Goal: Task Accomplishment & Management: Manage account settings

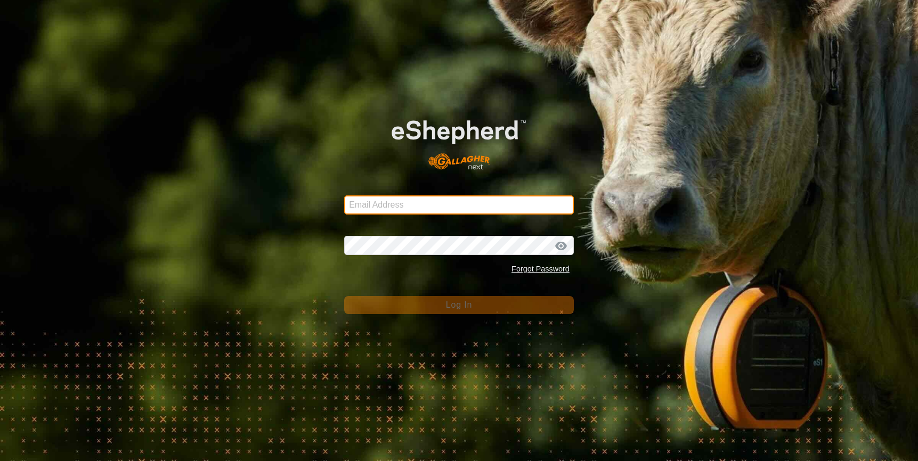
type input "[EMAIL_ADDRESS][DOMAIN_NAME]"
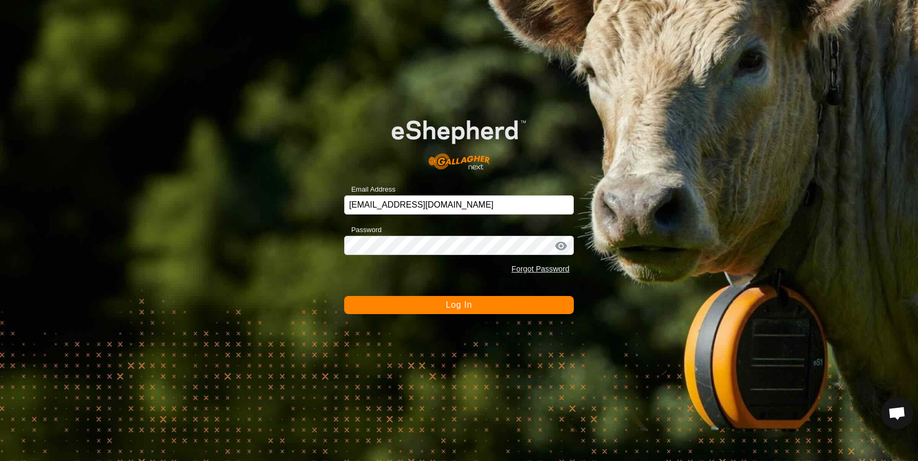
click at [411, 303] on button "Log In" at bounding box center [459, 305] width 230 height 18
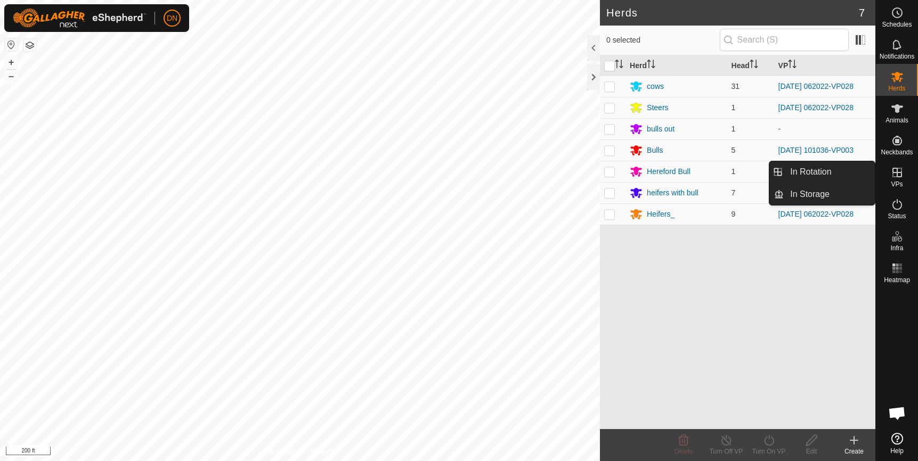
click at [896, 177] on icon at bounding box center [896, 172] width 13 height 13
click at [819, 166] on link "In Rotation" at bounding box center [828, 171] width 91 height 21
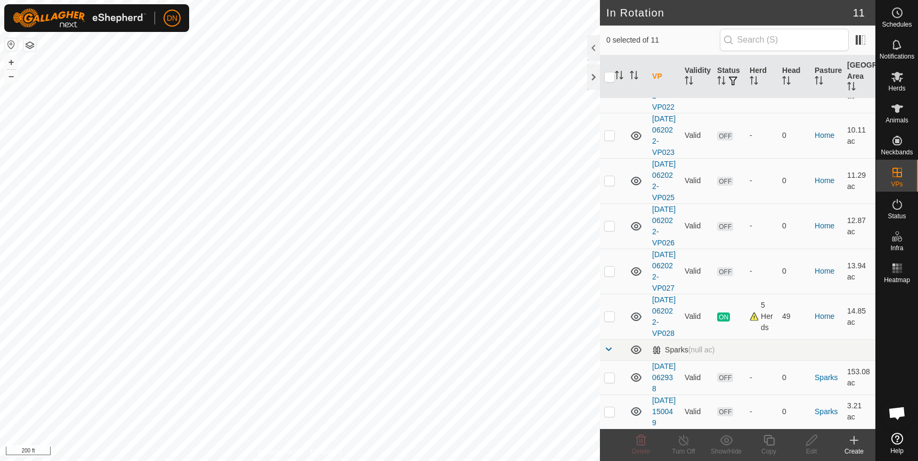
scroll to position [311, 0]
click at [612, 312] on p-checkbox at bounding box center [609, 316] width 11 height 9
checkbox input "true"
click at [772, 433] on div "Copy" at bounding box center [768, 445] width 43 height 32
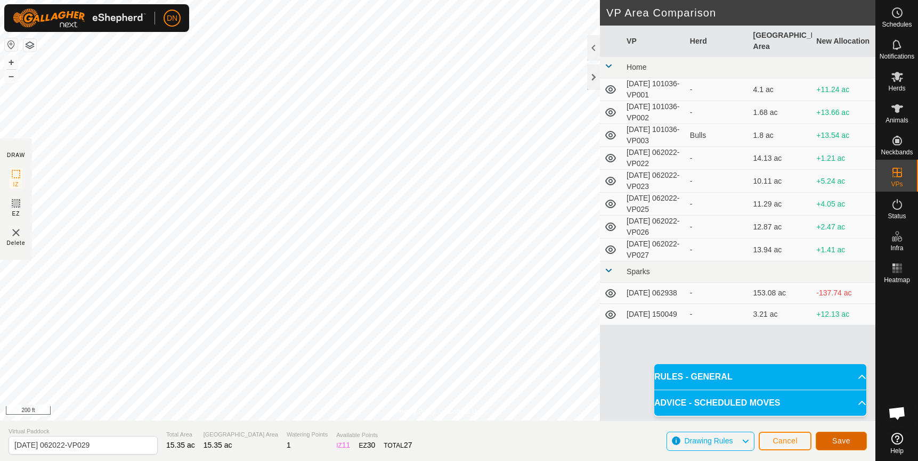
click at [840, 441] on span "Save" at bounding box center [841, 441] width 18 height 9
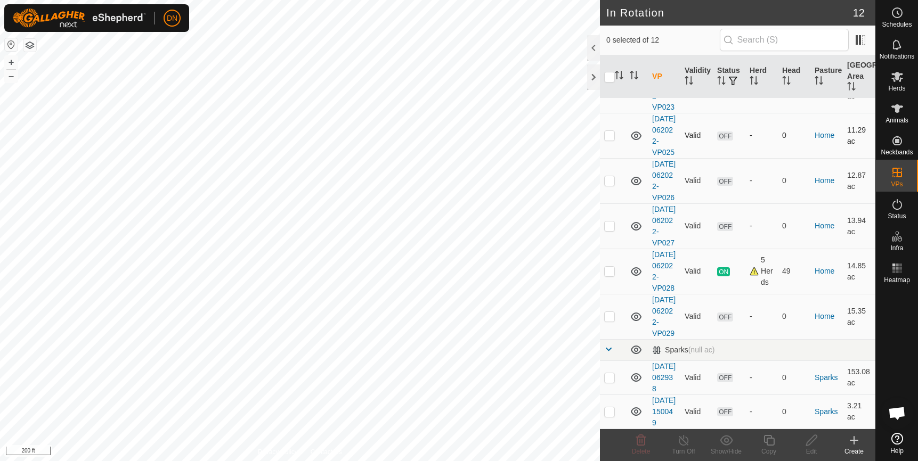
scroll to position [320, 0]
click at [608, 275] on p-checkbox at bounding box center [609, 271] width 11 height 9
checkbox input "true"
click at [893, 77] on icon at bounding box center [896, 76] width 13 height 13
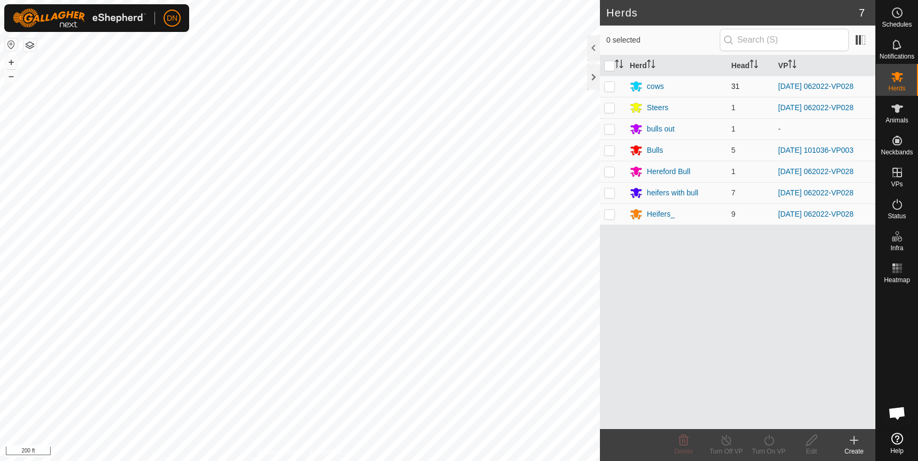
click at [607, 84] on p-checkbox at bounding box center [609, 86] width 11 height 9
checkbox input "true"
click at [603, 105] on td at bounding box center [613, 107] width 26 height 21
checkbox input "true"
click at [606, 171] on p-checkbox at bounding box center [609, 171] width 11 height 9
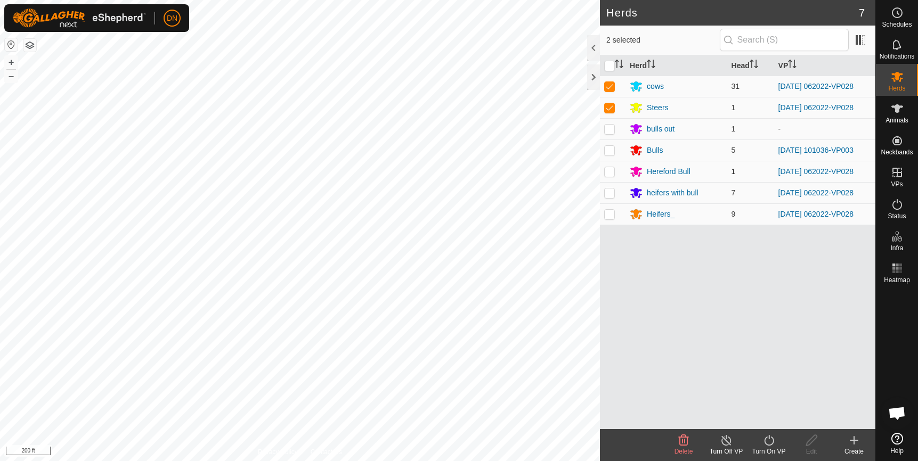
checkbox input "true"
click at [607, 193] on p-checkbox at bounding box center [609, 193] width 11 height 9
checkbox input "true"
click at [606, 214] on p-checkbox at bounding box center [609, 214] width 11 height 9
checkbox input "true"
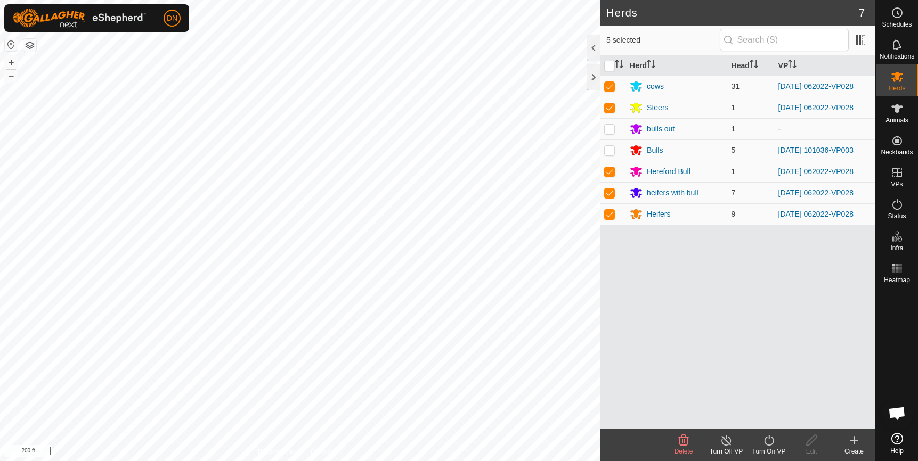
click at [766, 442] on icon at bounding box center [768, 440] width 13 height 13
click at [757, 426] on link "Now" at bounding box center [800, 416] width 105 height 21
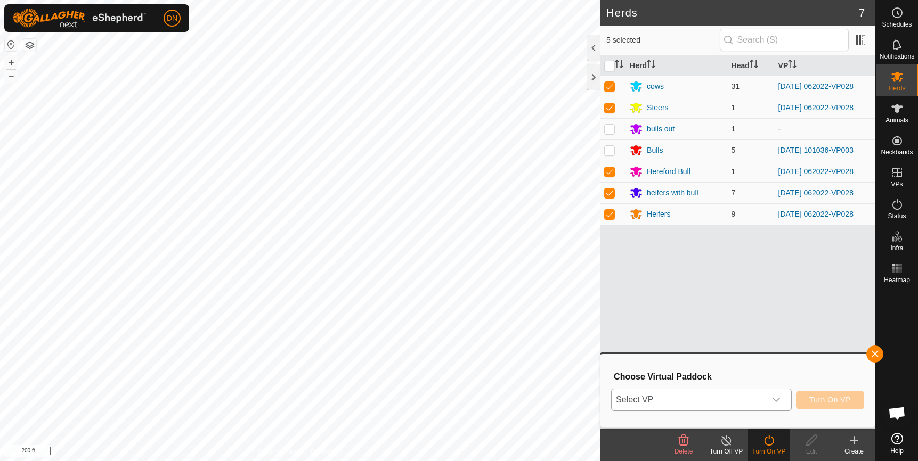
click at [778, 399] on icon "dropdown trigger" at bounding box center [776, 400] width 9 height 9
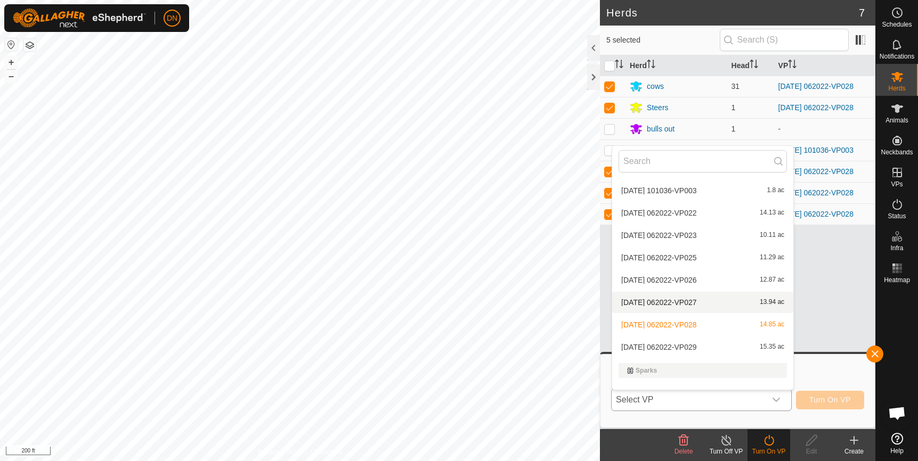
scroll to position [103, 0]
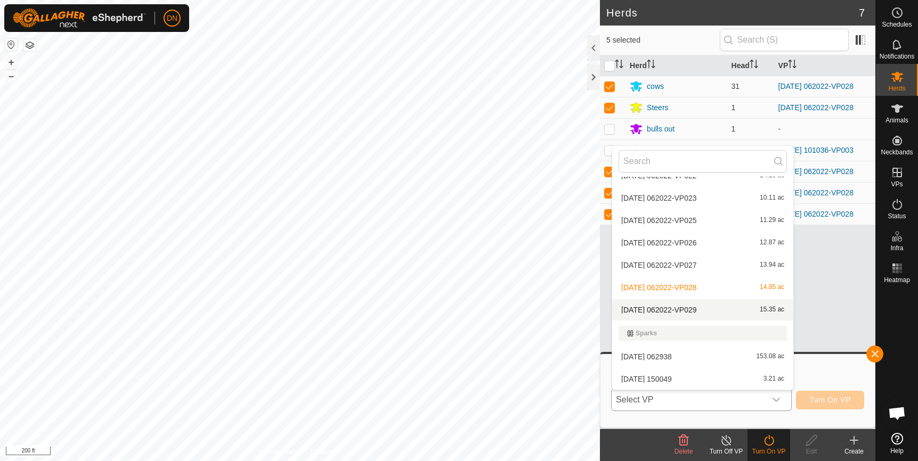
click at [707, 308] on li "[DATE] 062022-VP029 15.35 ac" at bounding box center [702, 309] width 181 height 21
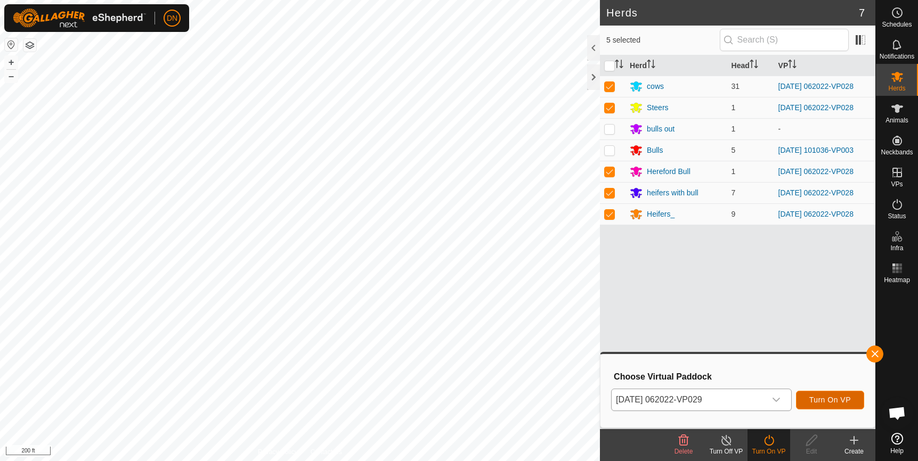
click at [828, 399] on span "Turn On VP" at bounding box center [830, 400] width 42 height 9
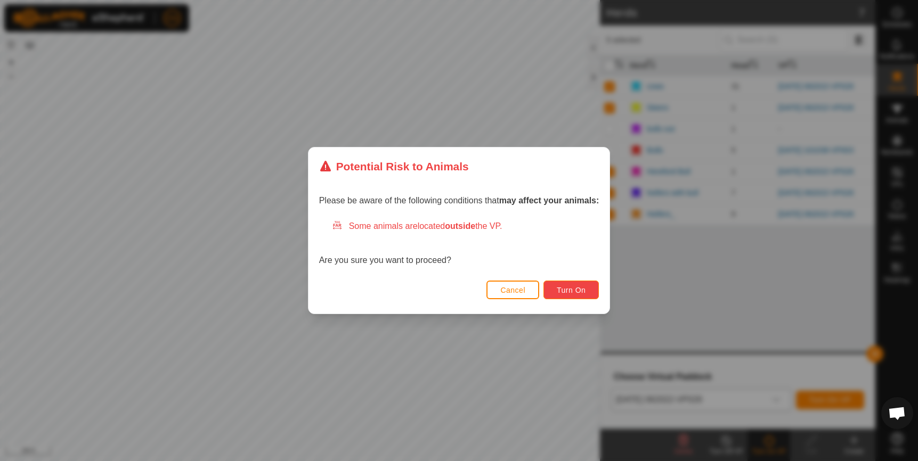
click at [577, 292] on span "Turn On" at bounding box center [571, 290] width 29 height 9
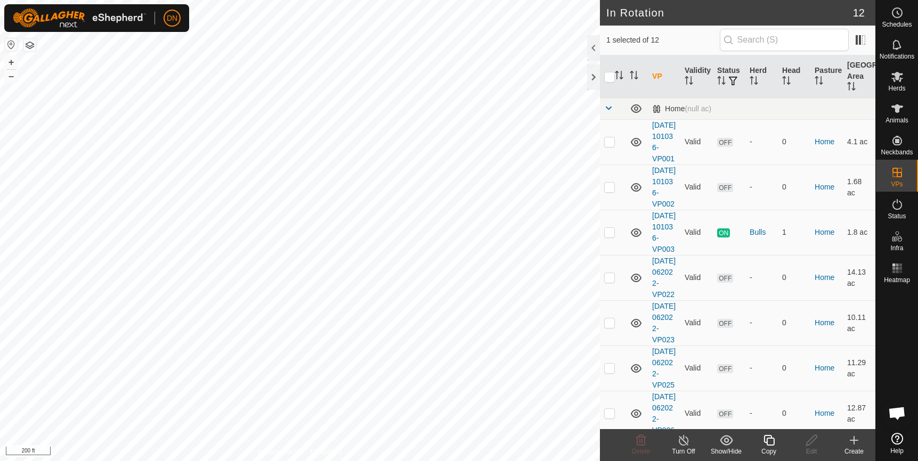
checkbox input "true"
checkbox input "false"
click at [638, 437] on icon at bounding box center [641, 440] width 10 height 11
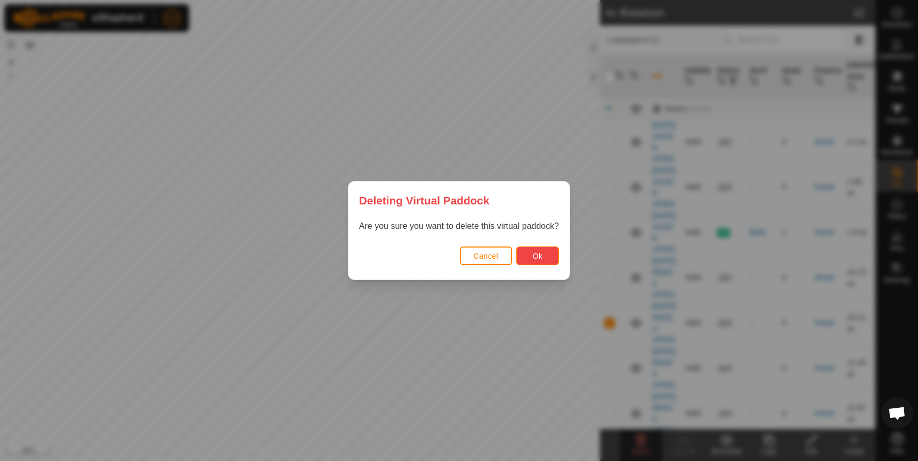
click at [547, 254] on button "Ok" at bounding box center [537, 256] width 43 height 19
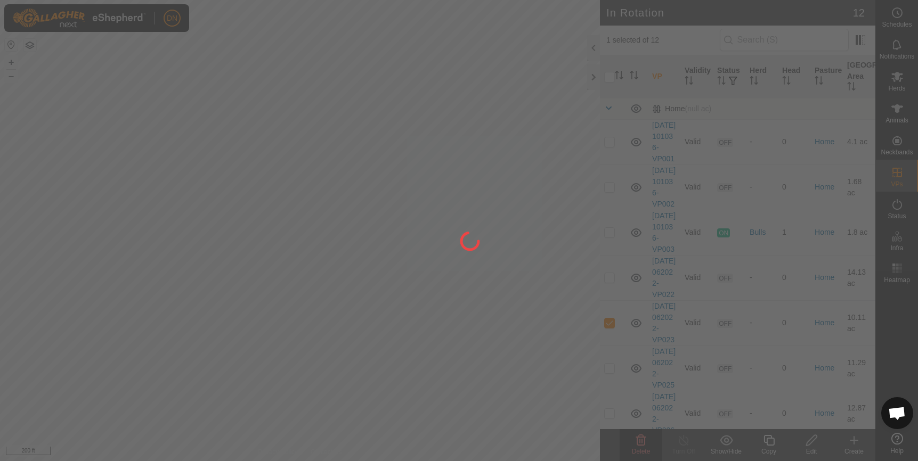
checkbox input "false"
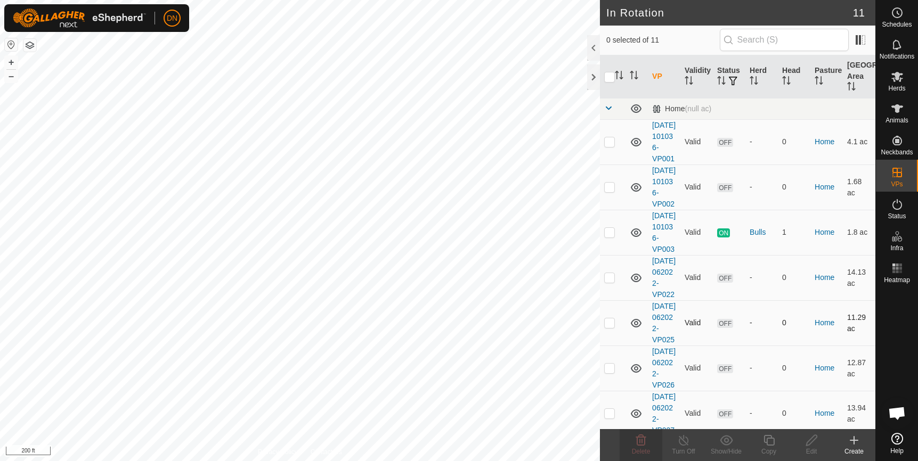
click at [609, 327] on p-checkbox at bounding box center [609, 322] width 11 height 9
click at [643, 441] on icon at bounding box center [640, 440] width 13 height 13
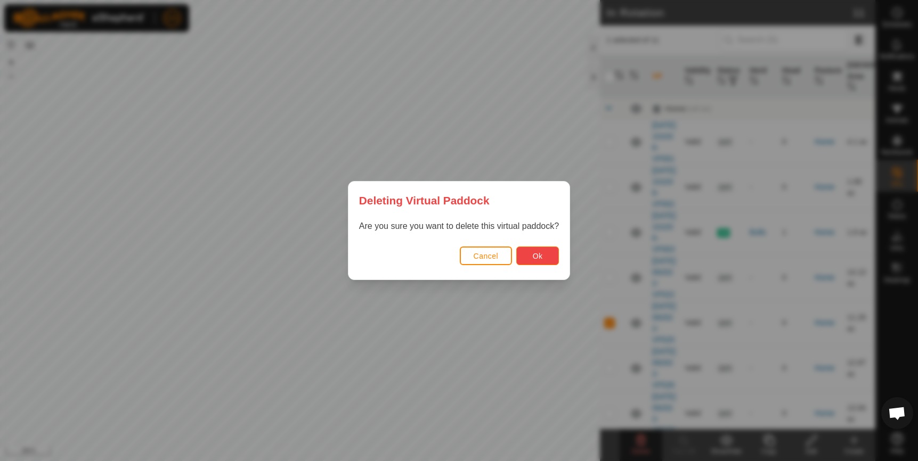
click at [548, 259] on button "Ok" at bounding box center [537, 256] width 43 height 19
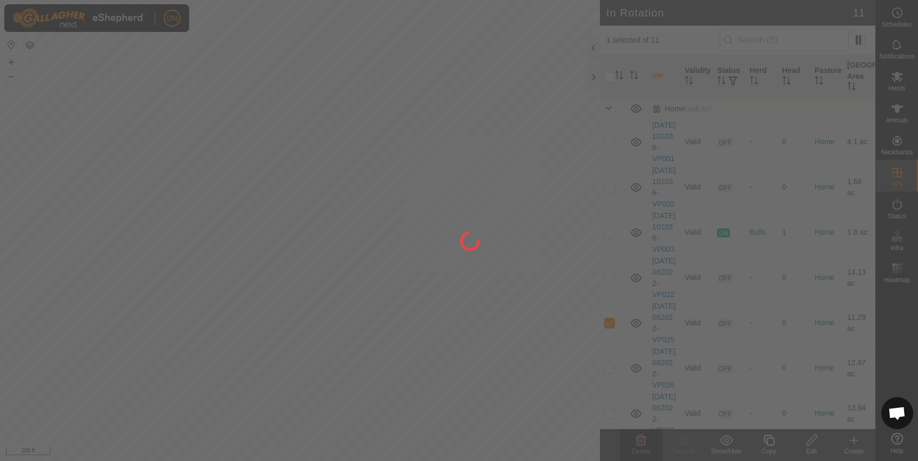
checkbox input "false"
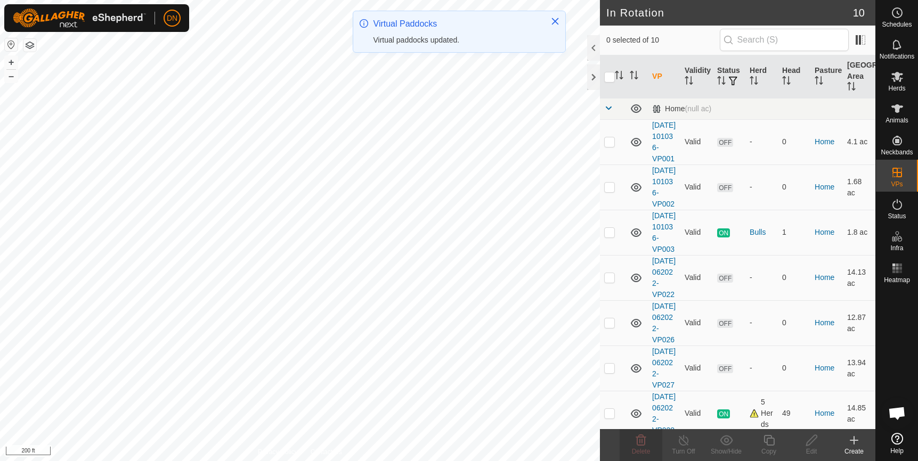
click at [610, 191] on p-checkbox at bounding box center [609, 187] width 11 height 9
click at [611, 210] on td at bounding box center [613, 187] width 26 height 45
checkbox input "false"
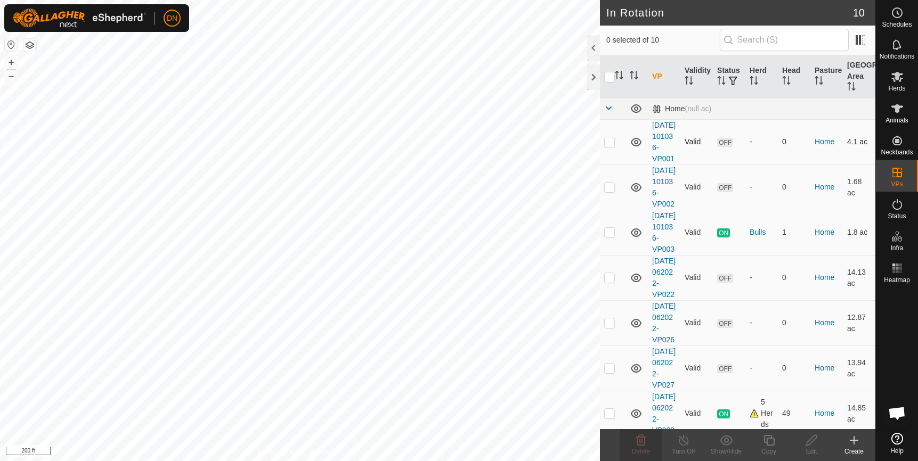
click at [635, 146] on icon at bounding box center [636, 142] width 11 height 9
click at [635, 147] on icon at bounding box center [636, 142] width 13 height 13
click at [603, 148] on td at bounding box center [613, 141] width 26 height 45
checkbox input "false"
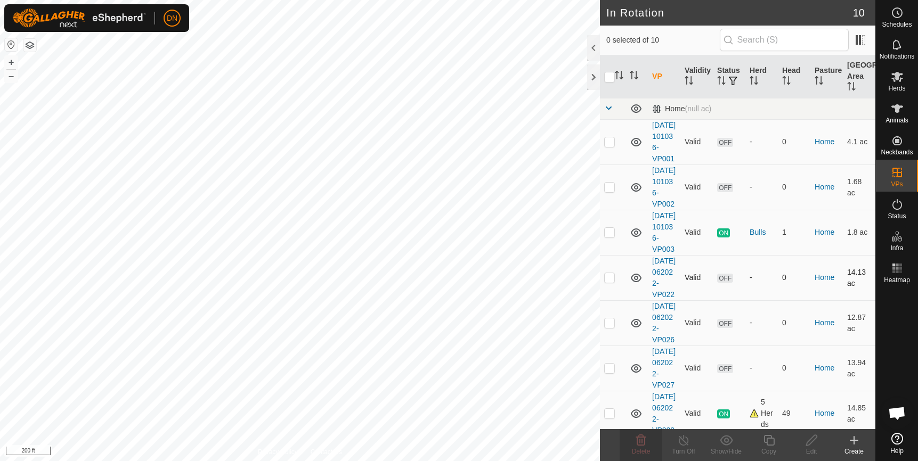
click at [610, 282] on p-checkbox at bounding box center [609, 277] width 11 height 9
click at [645, 440] on icon at bounding box center [641, 440] width 10 height 11
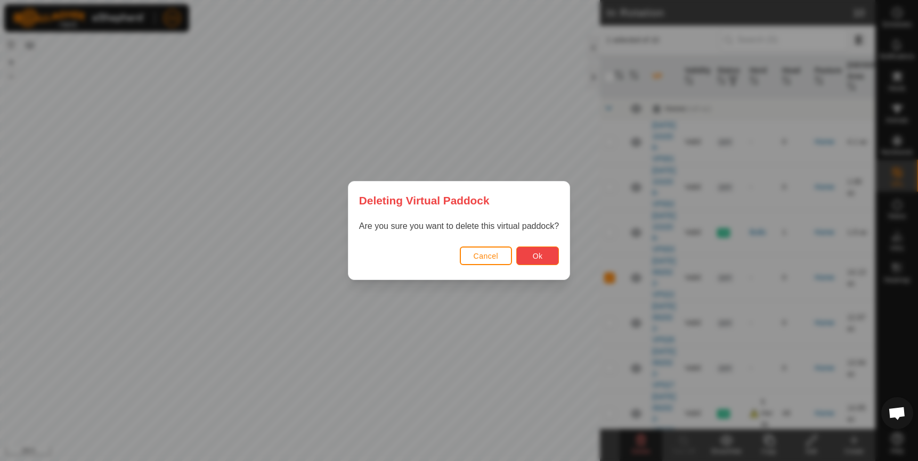
click at [540, 254] on span "Ok" at bounding box center [538, 256] width 10 height 9
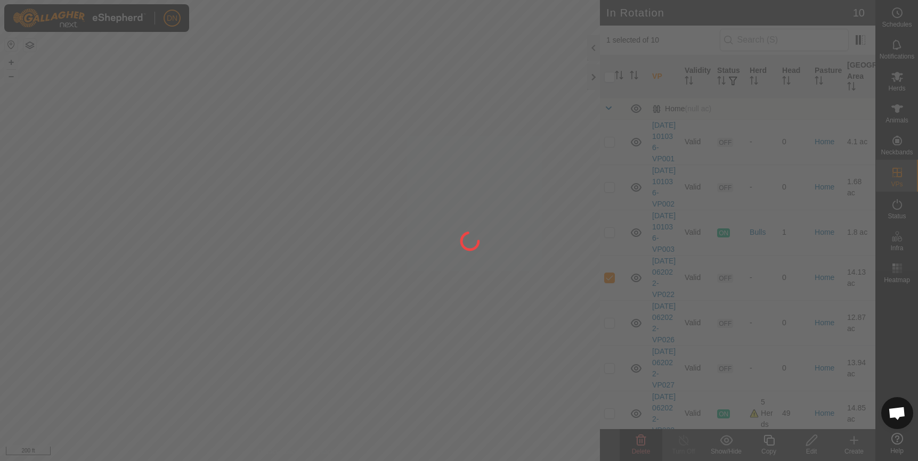
checkbox input "false"
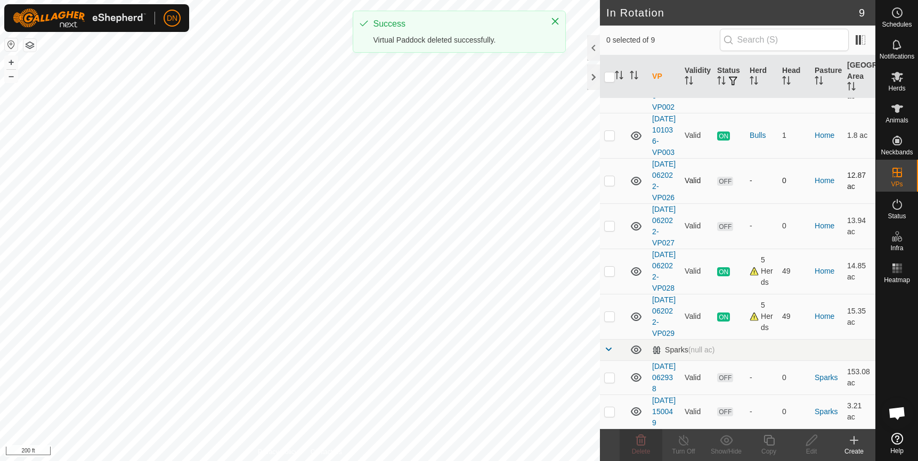
scroll to position [160, 0]
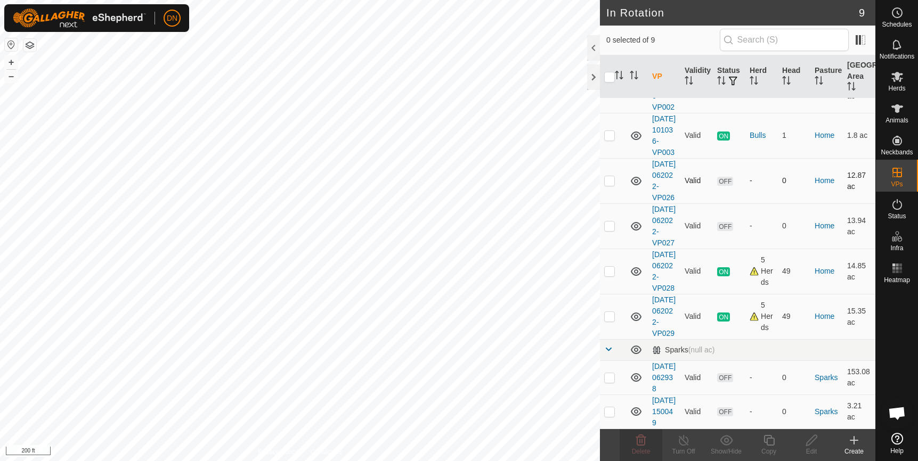
click at [609, 176] on p-checkbox at bounding box center [609, 180] width 11 height 9
checkbox input "true"
click at [640, 444] on icon at bounding box center [640, 440] width 13 height 13
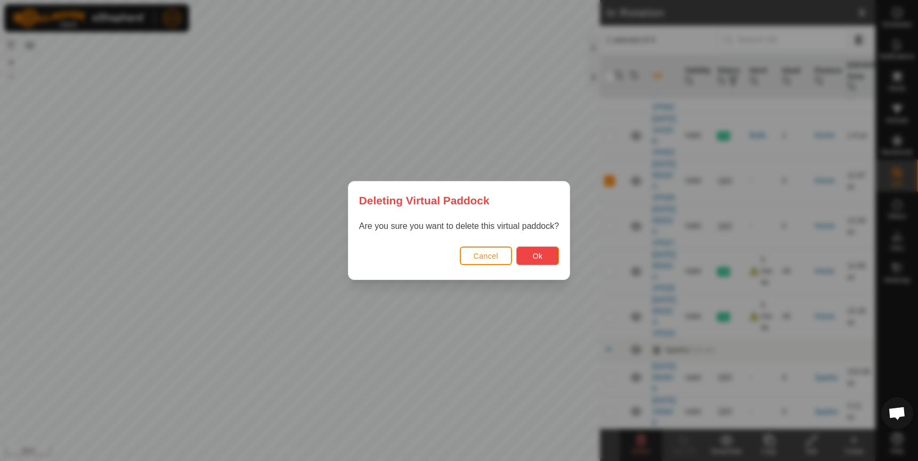
click at [550, 250] on button "Ok" at bounding box center [537, 256] width 43 height 19
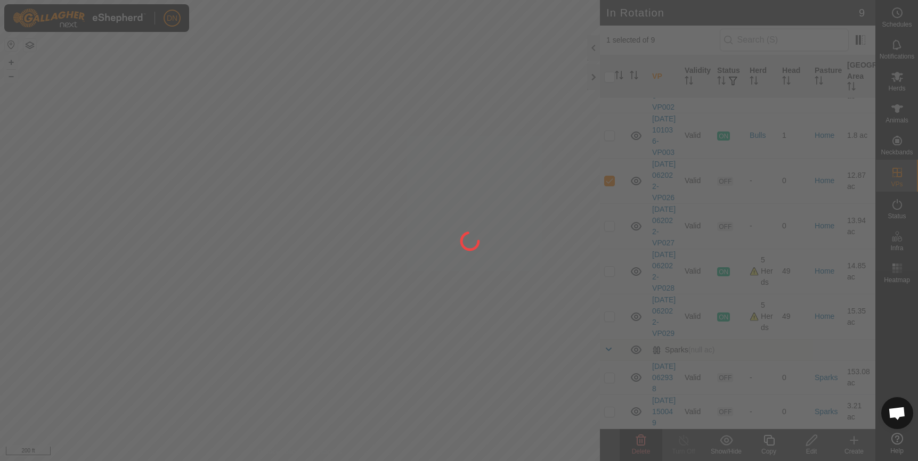
checkbox input "false"
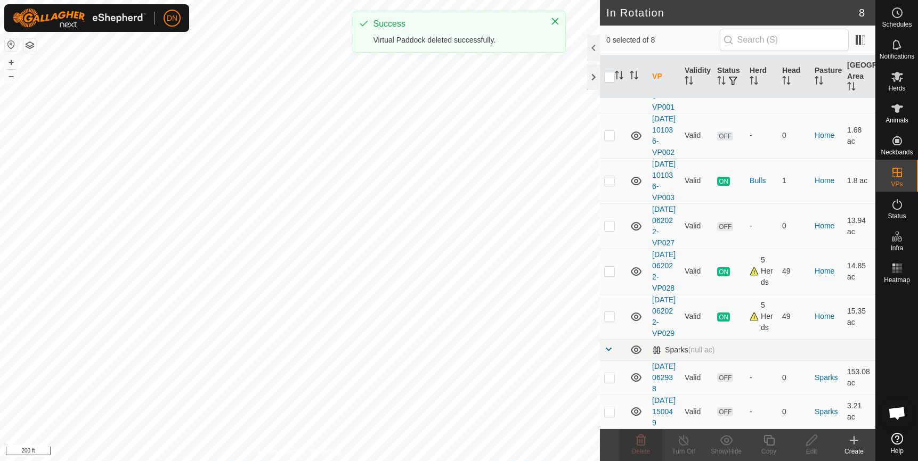
scroll to position [142, 0]
click at [610, 222] on p-checkbox at bounding box center [609, 226] width 11 height 9
checkbox input "true"
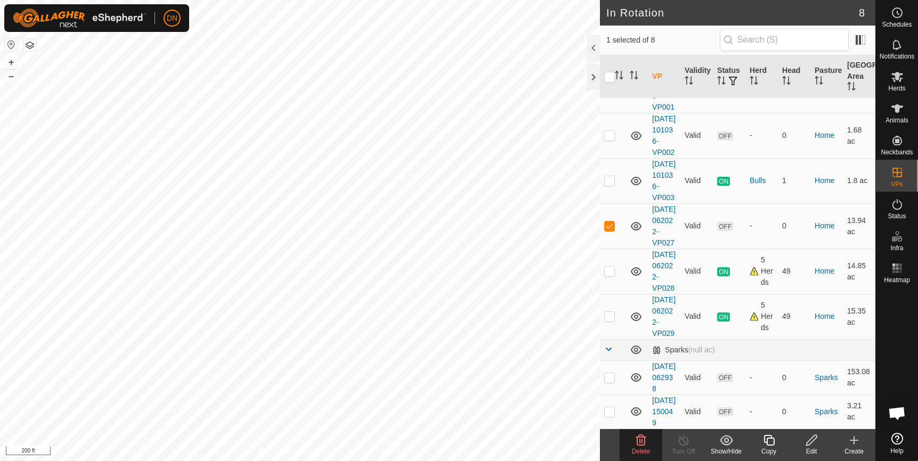
scroll to position [0, 0]
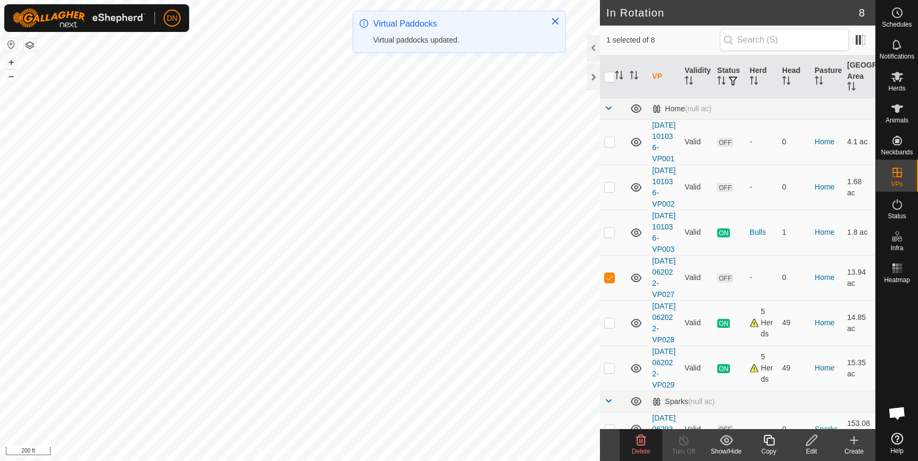
click at [638, 441] on icon at bounding box center [641, 440] width 10 height 11
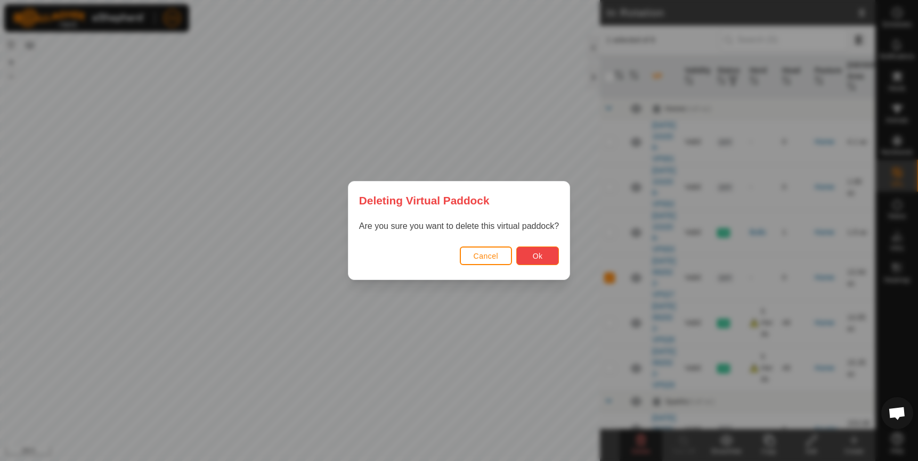
click at [546, 253] on button "Ok" at bounding box center [537, 256] width 43 height 19
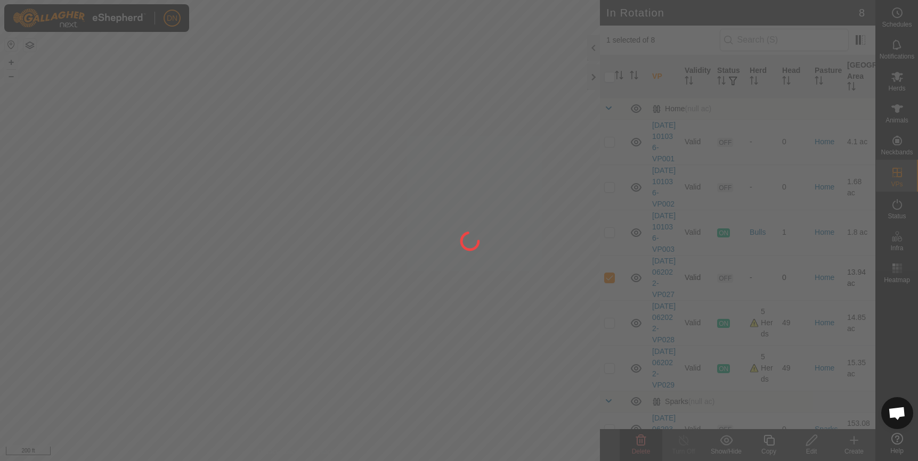
checkbox input "false"
